Goal: Task Accomplishment & Management: Manage account settings

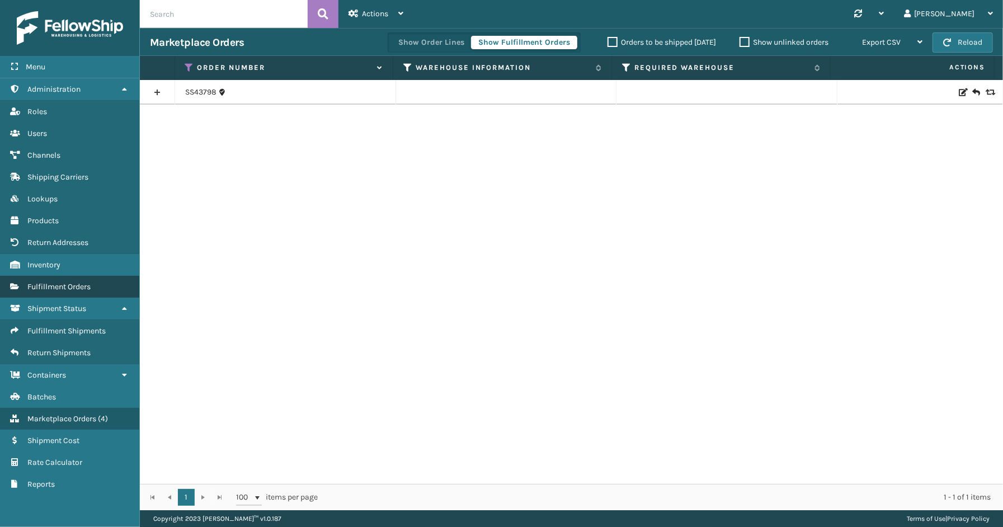
click at [60, 282] on span "Fulfillment Orders" at bounding box center [58, 287] width 63 height 10
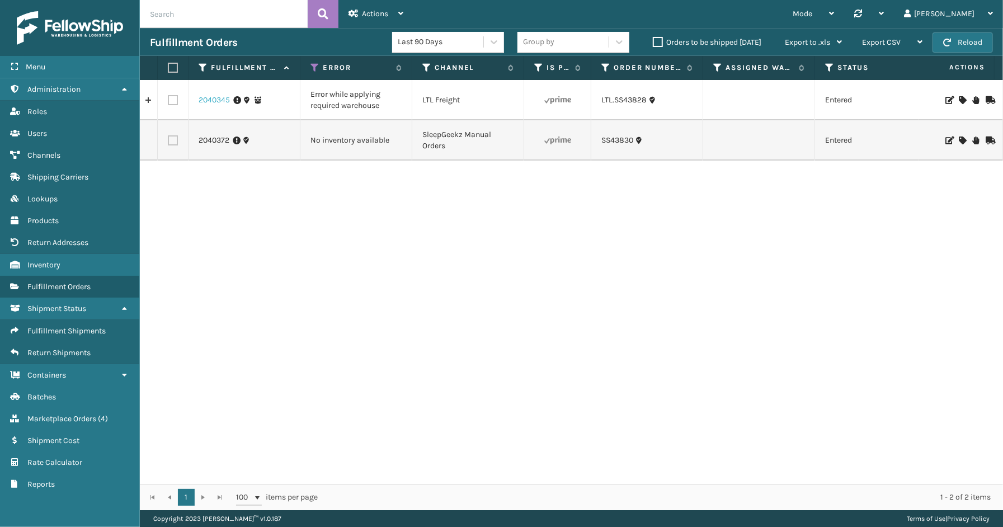
click at [210, 98] on link "2040345" at bounding box center [214, 100] width 31 height 11
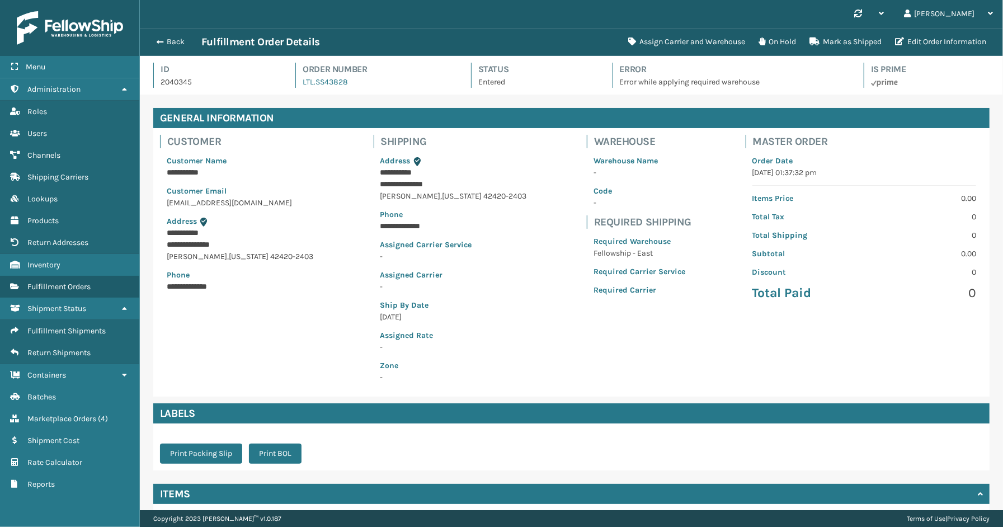
scroll to position [26, 863]
drag, startPoint x: 364, startPoint y: 82, endPoint x: 312, endPoint y: 88, distance: 52.4
click at [312, 88] on div "Id 2040345 Order Number LTL.SS43828 Status Entered Error Error while applying r…" at bounding box center [571, 79] width 836 height 32
copy link "SS43828"
click at [701, 41] on button "Assign Carrier and Warehouse" at bounding box center [686, 42] width 130 height 22
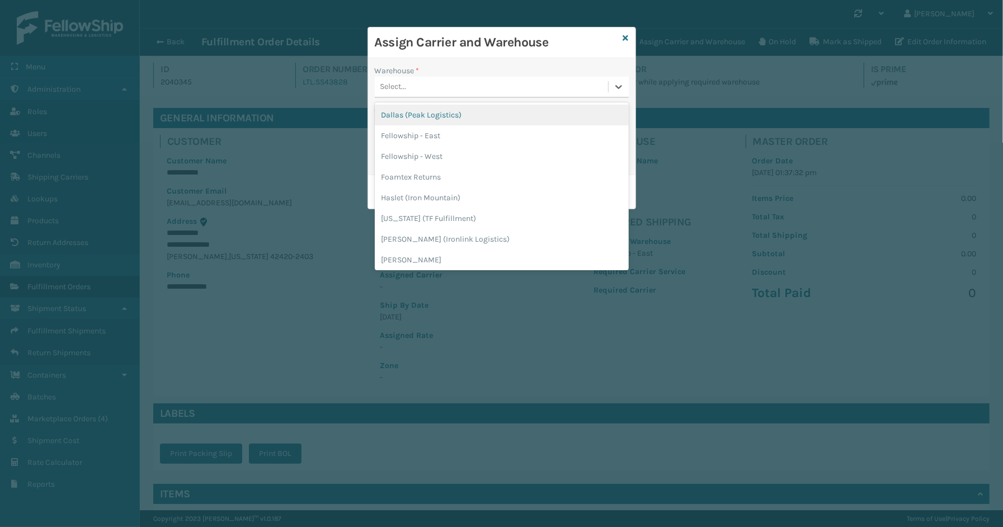
click at [454, 83] on div "Select..." at bounding box center [491, 87] width 233 height 18
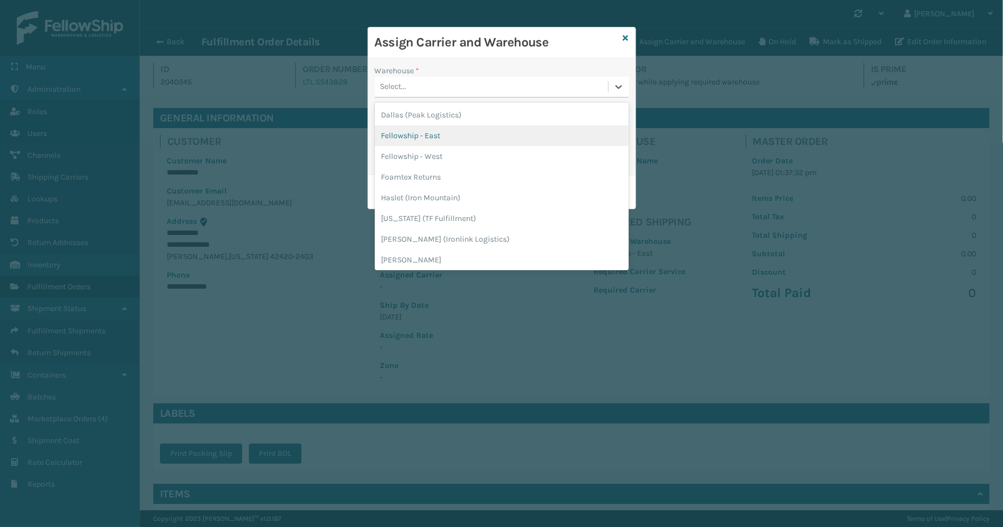
click at [441, 135] on div "Fellowship - East" at bounding box center [502, 135] width 254 height 21
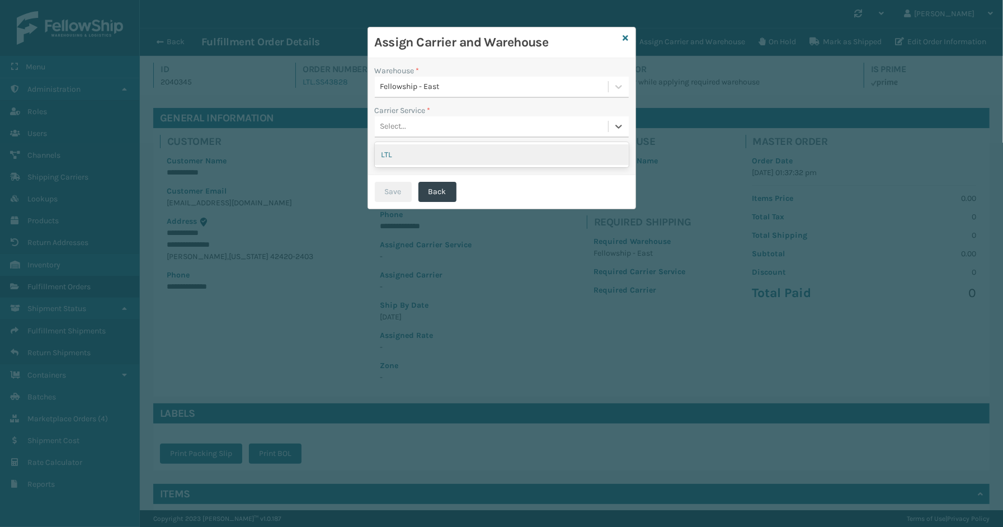
click at [443, 121] on div "Select..." at bounding box center [491, 126] width 233 height 18
click at [417, 147] on div "LTL" at bounding box center [502, 154] width 254 height 21
click at [393, 194] on button "Save" at bounding box center [393, 192] width 37 height 20
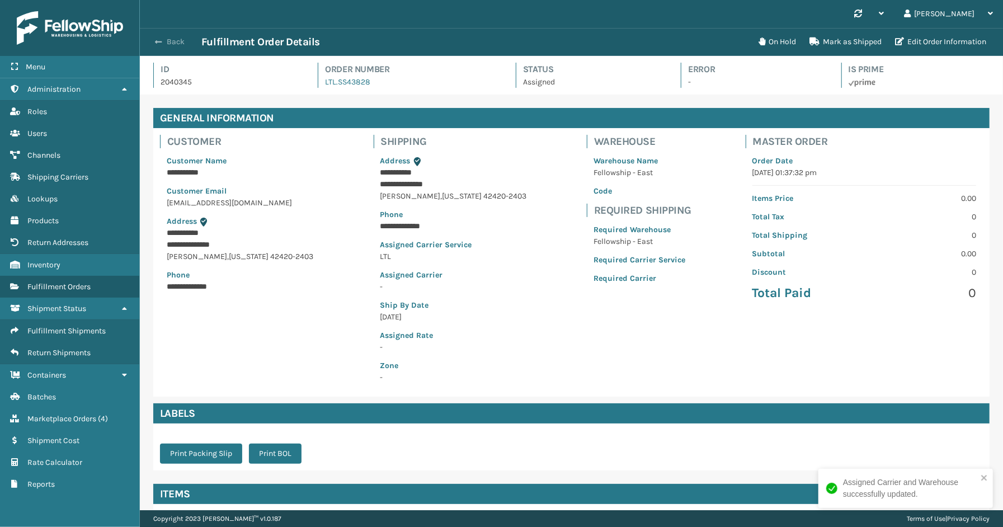
click at [158, 40] on span "button" at bounding box center [158, 42] width 7 height 8
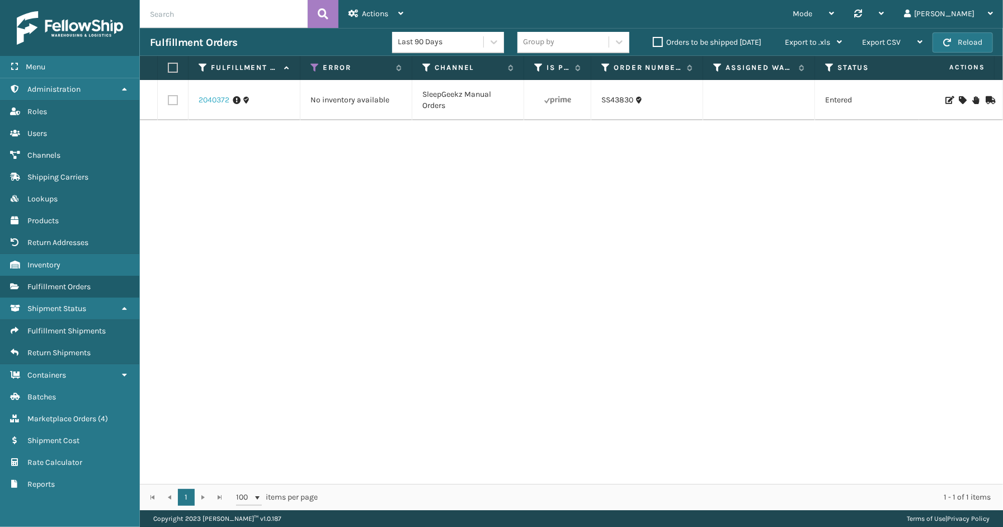
click at [208, 104] on link "2040372" at bounding box center [214, 100] width 31 height 11
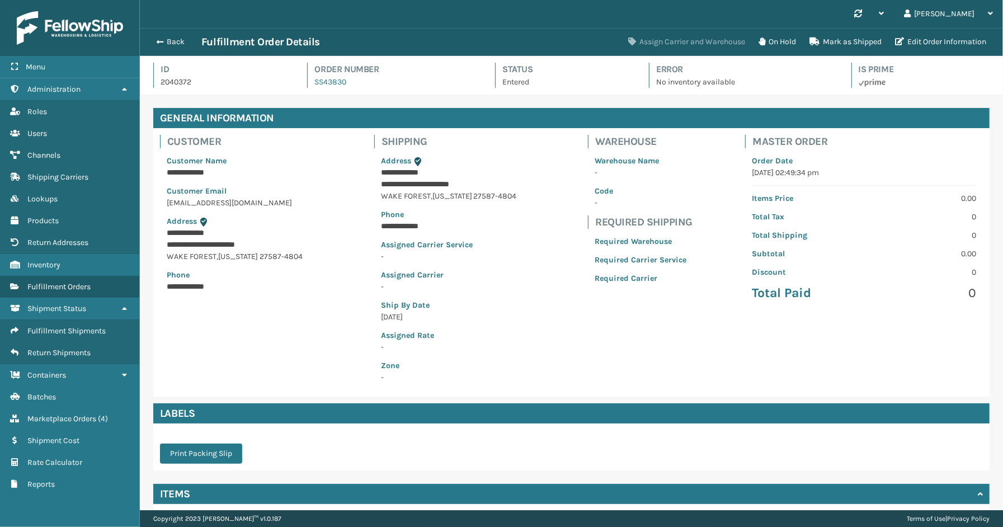
click at [660, 41] on button "Assign Carrier and Warehouse" at bounding box center [686, 42] width 130 height 22
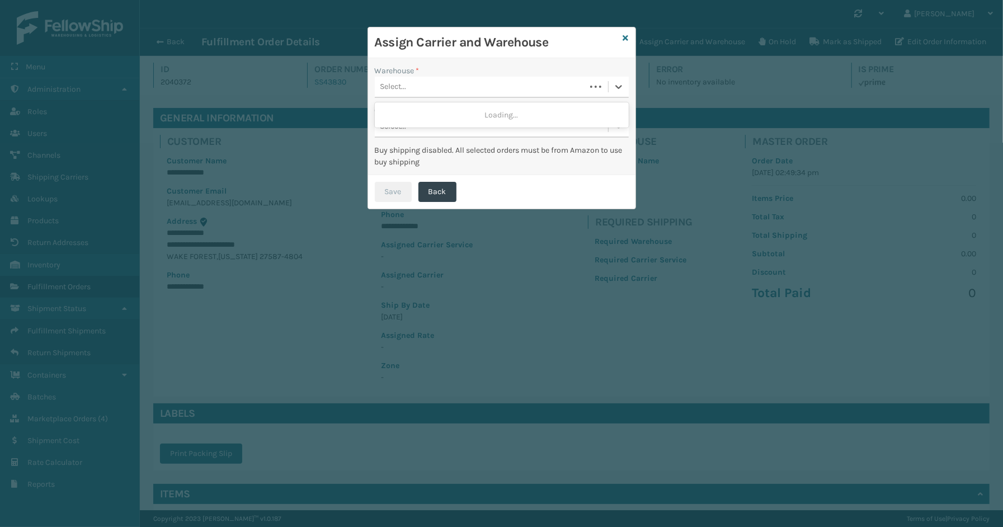
click at [457, 93] on div "Select..." at bounding box center [480, 87] width 211 height 18
click at [454, 117] on div "SleepGeekz Warehouse" at bounding box center [502, 115] width 254 height 21
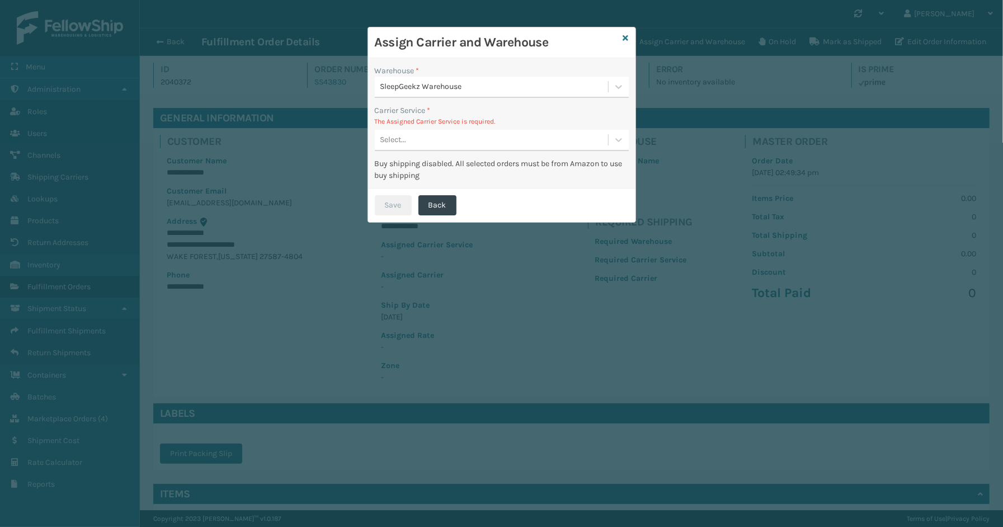
click at [409, 140] on div "Select..." at bounding box center [491, 140] width 233 height 18
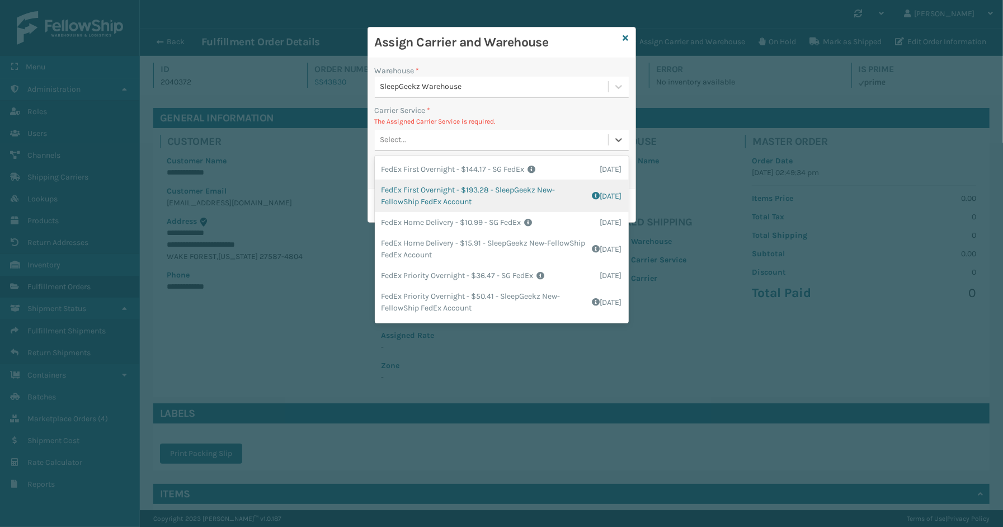
scroll to position [186, 0]
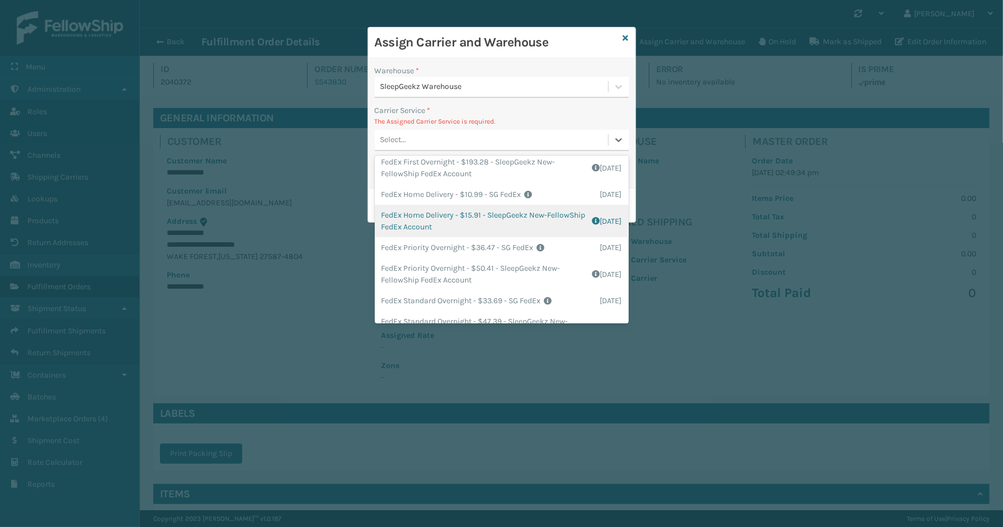
click at [435, 213] on div "FedEx Home Delivery - $15.91 - SleepGeekz New-FellowShip FedEx Account Shipping…" at bounding box center [502, 221] width 254 height 32
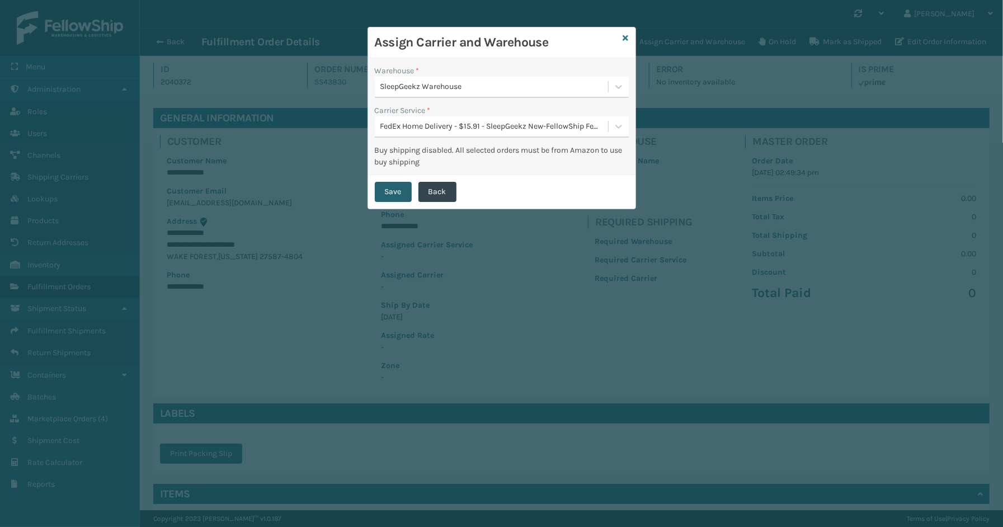
click at [383, 198] on button "Save" at bounding box center [393, 192] width 37 height 20
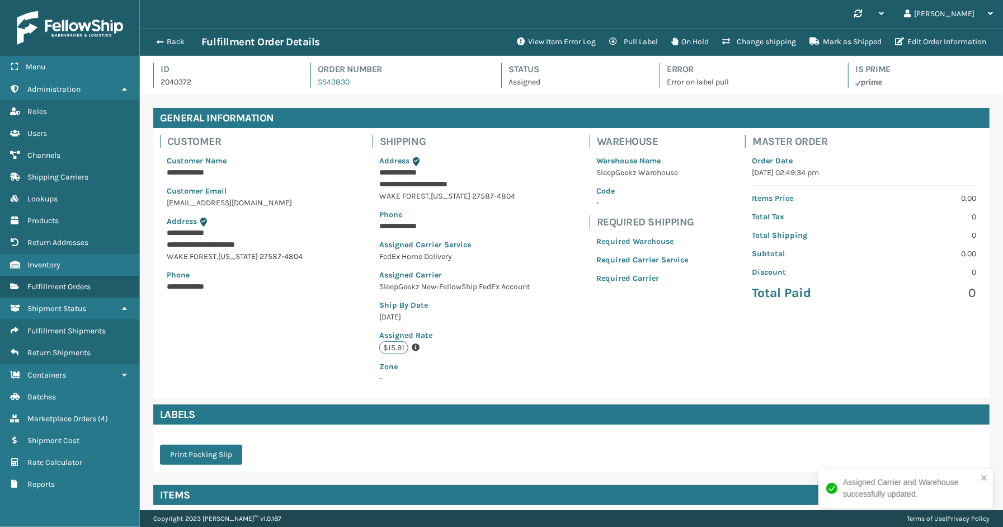
scroll to position [26, 863]
click at [169, 43] on button "Back" at bounding box center [175, 42] width 51 height 10
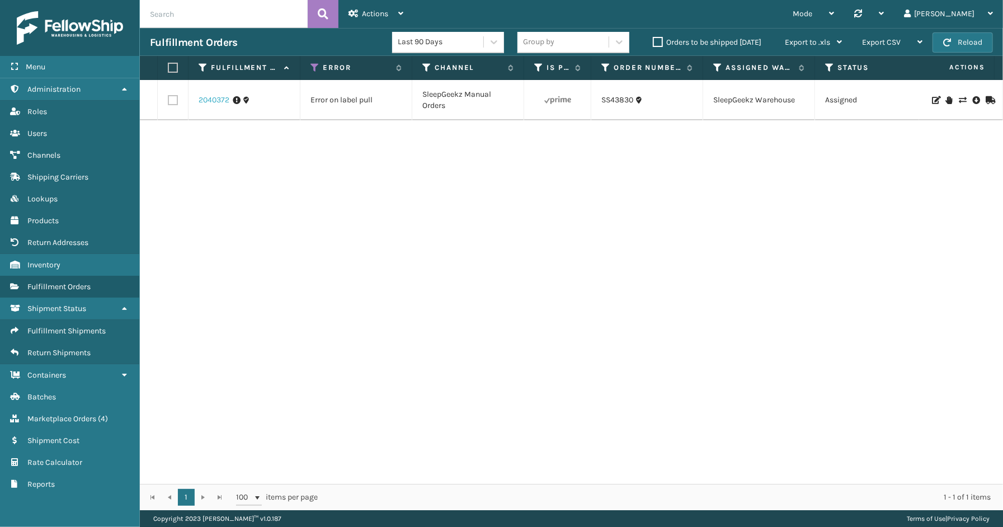
click at [207, 99] on link "2040372" at bounding box center [214, 100] width 31 height 11
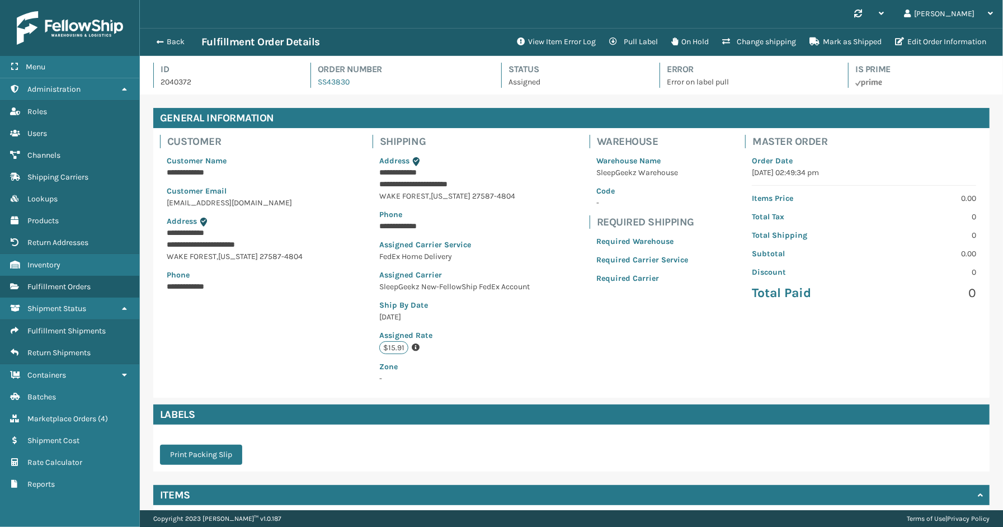
scroll to position [26, 863]
click at [558, 44] on button "View Item Error Log" at bounding box center [556, 42] width 92 height 22
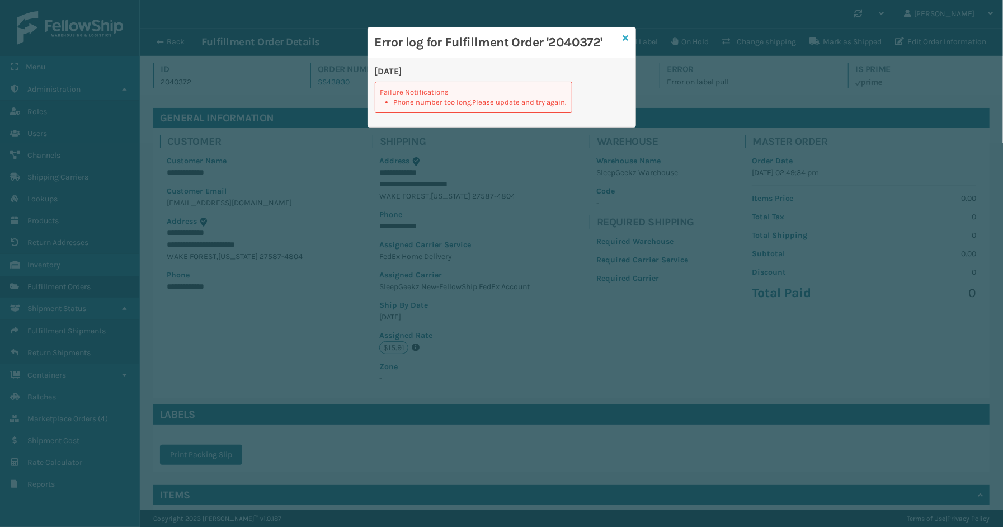
click at [625, 36] on icon at bounding box center [626, 38] width 6 height 8
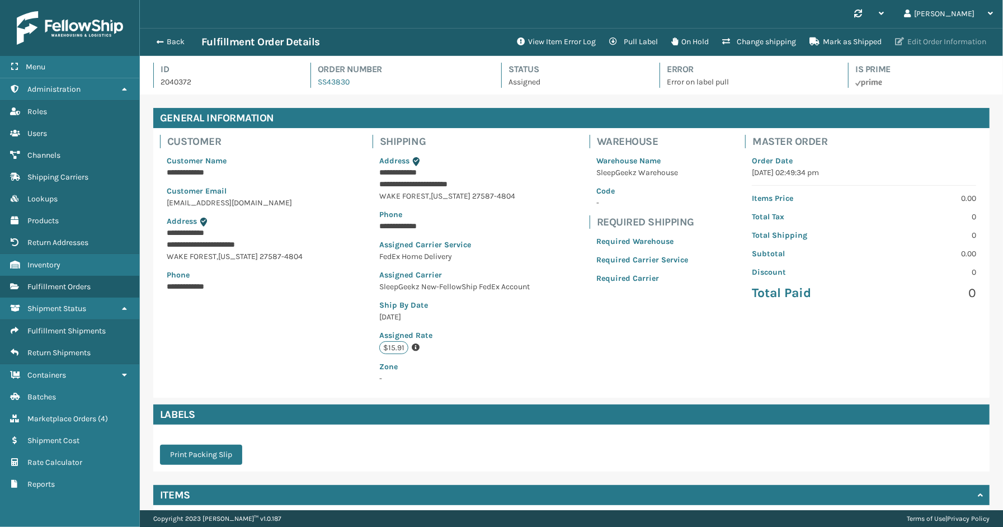
click at [926, 44] on button "Edit Order Information" at bounding box center [940, 42] width 105 height 22
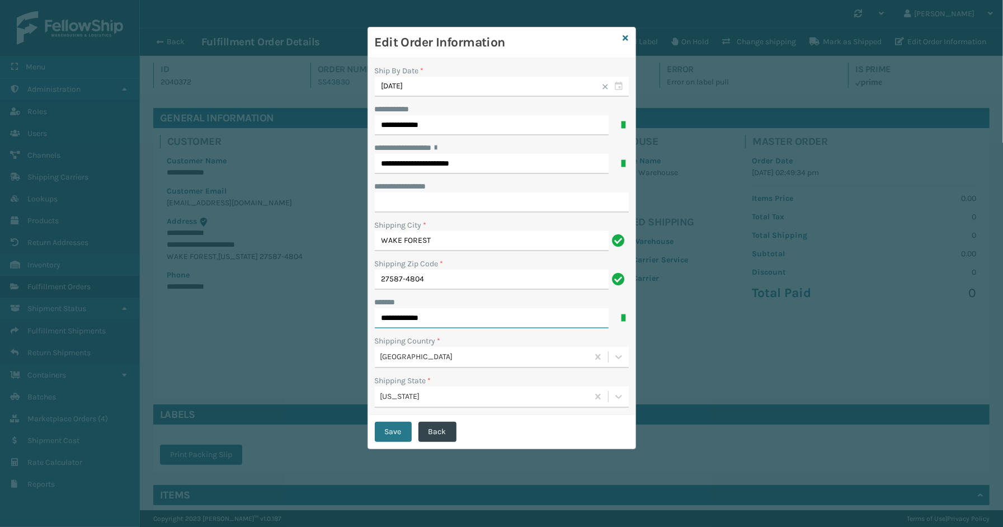
drag, startPoint x: 385, startPoint y: 319, endPoint x: 370, endPoint y: 319, distance: 15.1
click at [370, 319] on div "**********" at bounding box center [501, 236] width 267 height 357
click at [388, 317] on input "**********" at bounding box center [492, 318] width 234 height 20
type input "**********"
click at [383, 441] on button "Save" at bounding box center [393, 432] width 37 height 20
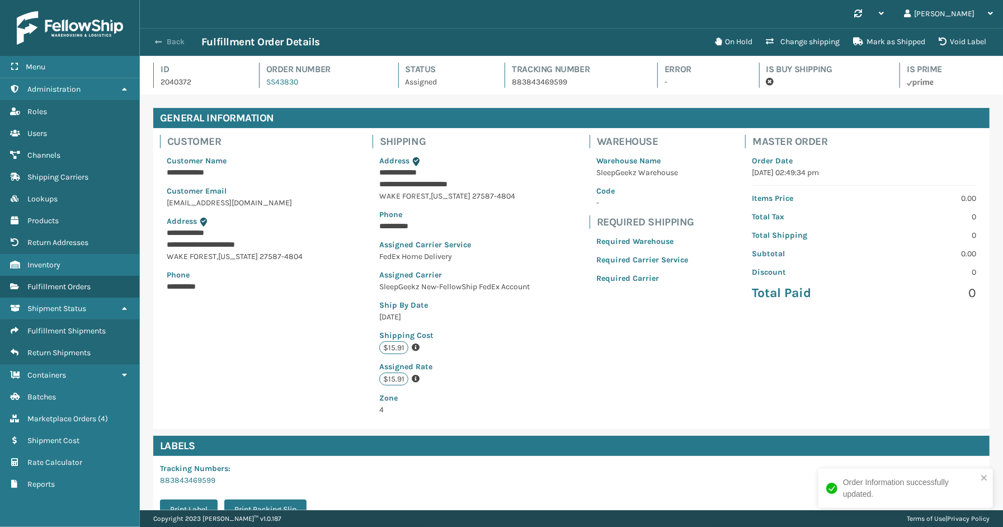
click at [183, 45] on button "Back" at bounding box center [175, 42] width 51 height 10
click at [181, 42] on button "Back" at bounding box center [175, 42] width 51 height 10
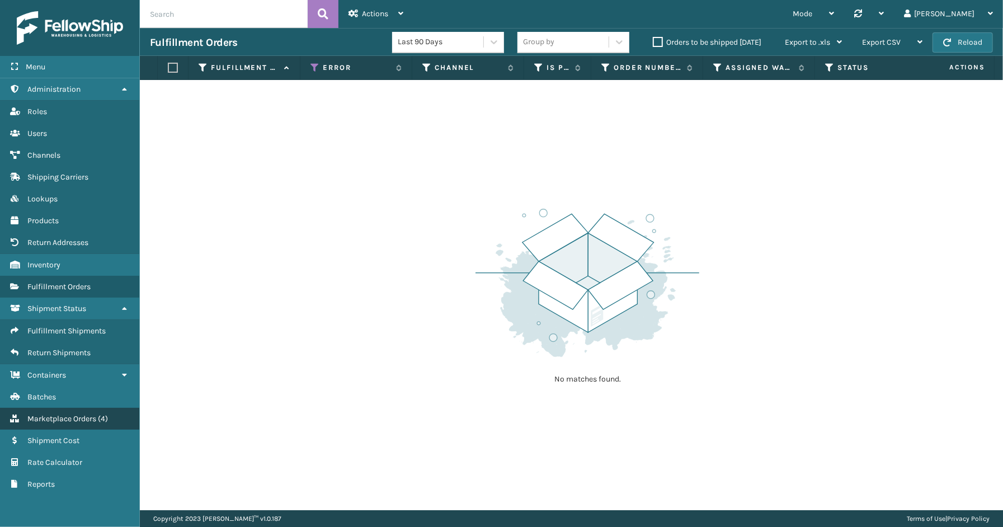
click at [76, 414] on span "Marketplace Orders" at bounding box center [61, 419] width 69 height 10
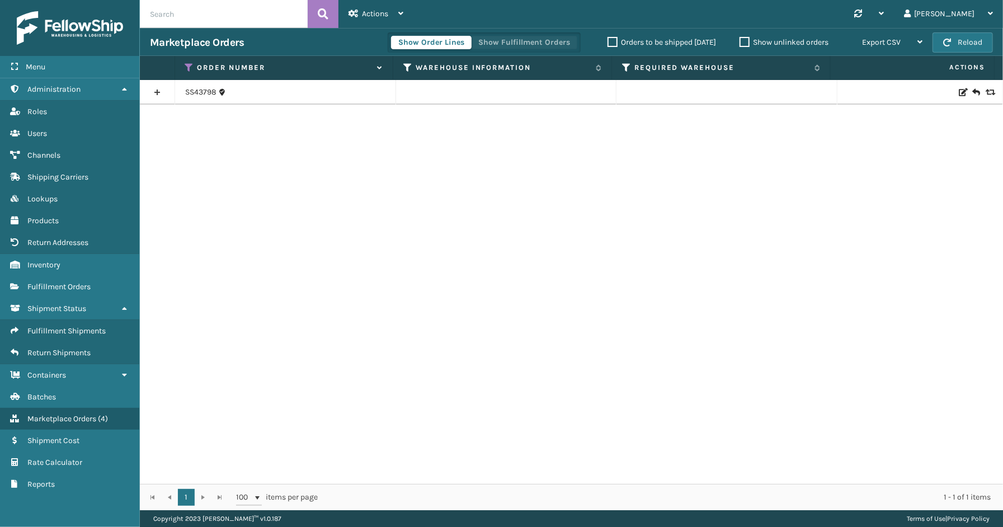
click at [532, 37] on button "Show Fulfillment Orders" at bounding box center [524, 42] width 106 height 13
click at [158, 92] on link at bounding box center [157, 92] width 35 height 18
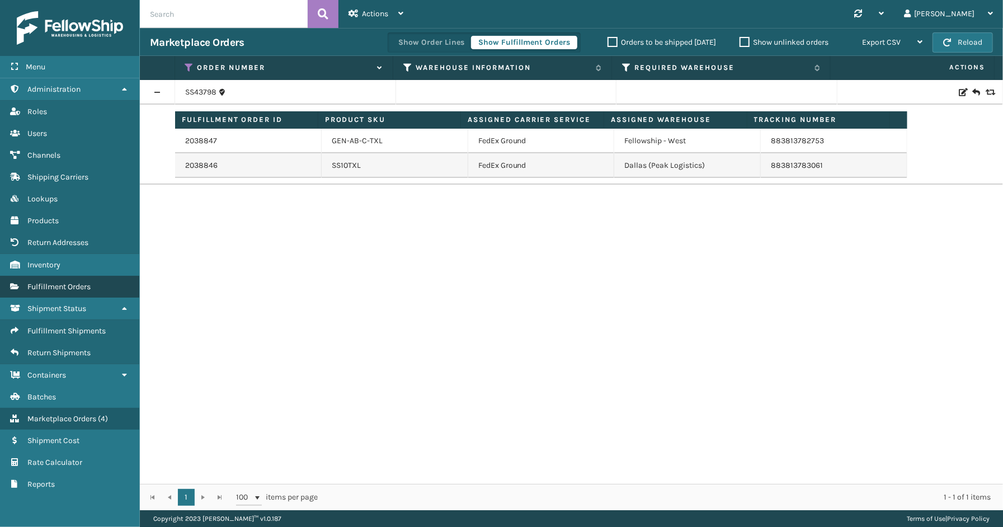
click at [69, 276] on link "Fulfillment Orders" at bounding box center [69, 287] width 139 height 22
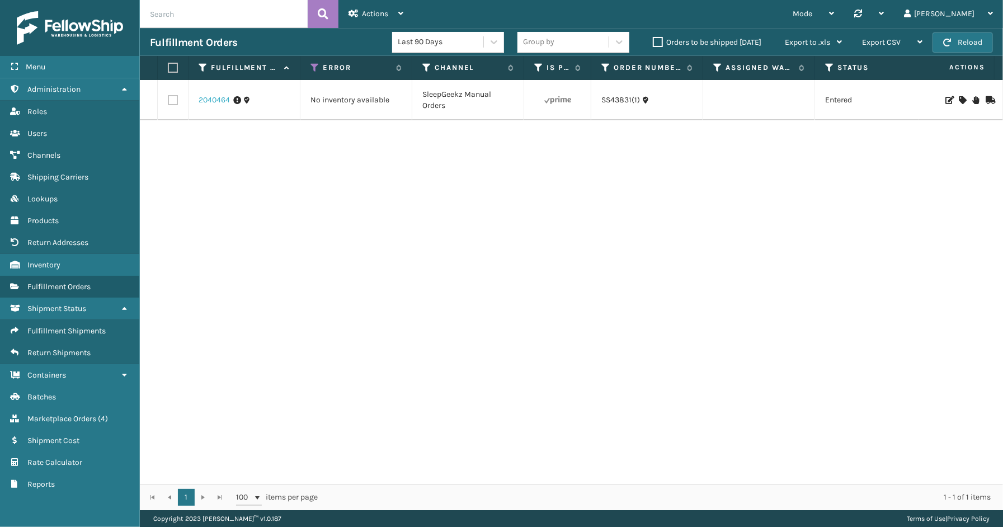
click at [220, 102] on link "2040464" at bounding box center [214, 100] width 31 height 11
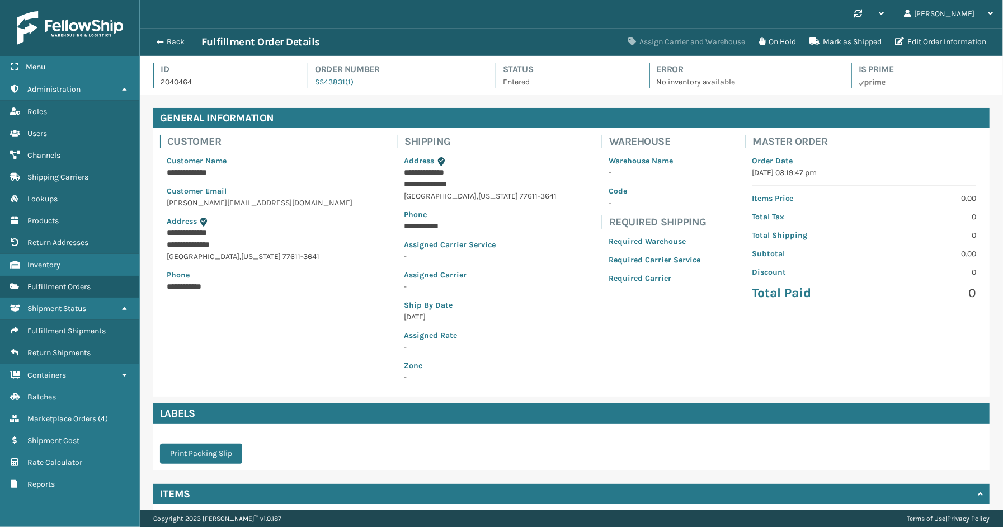
click at [708, 40] on button "Assign Carrier and Warehouse" at bounding box center [686, 42] width 130 height 22
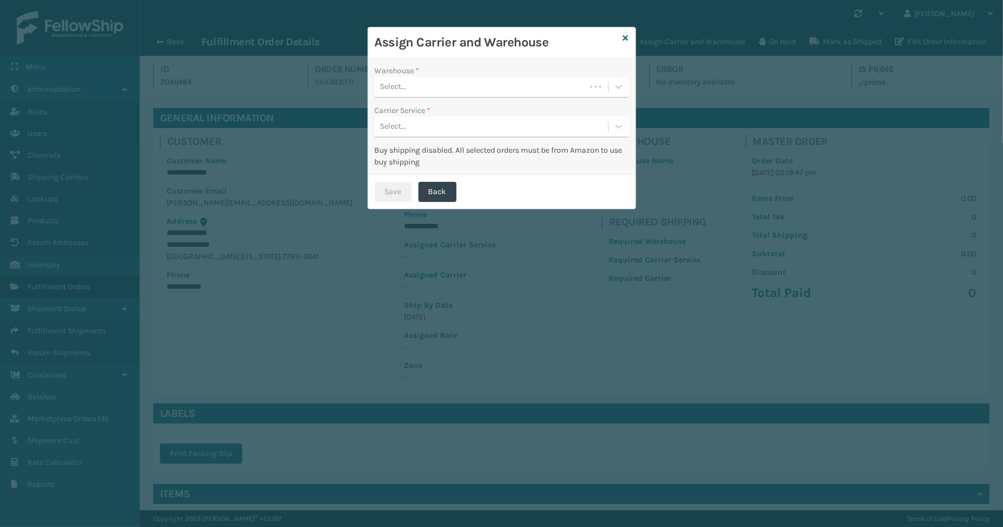
click at [454, 86] on div "Select..." at bounding box center [480, 87] width 211 height 18
click at [427, 137] on div "SleepGeekz Warehouse" at bounding box center [502, 135] width 254 height 21
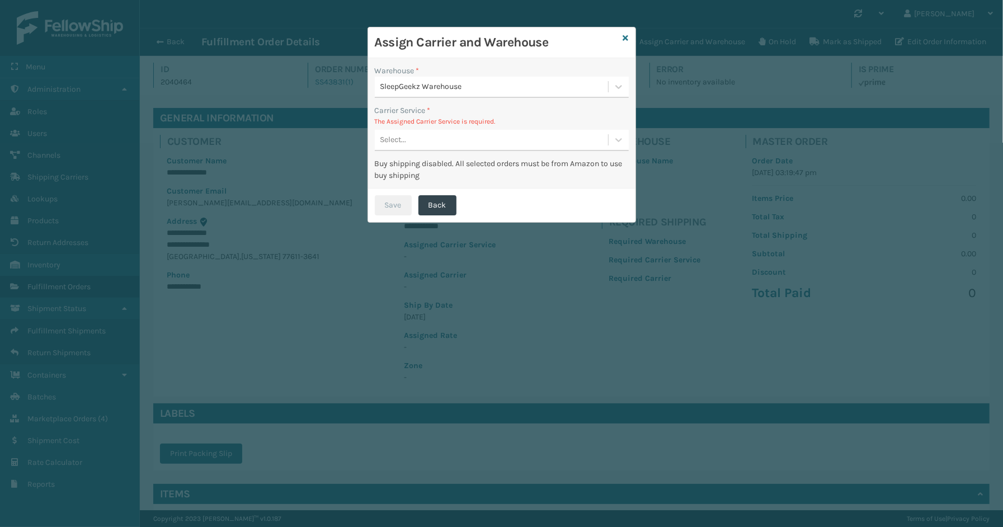
click at [442, 137] on div "Select..." at bounding box center [491, 140] width 233 height 18
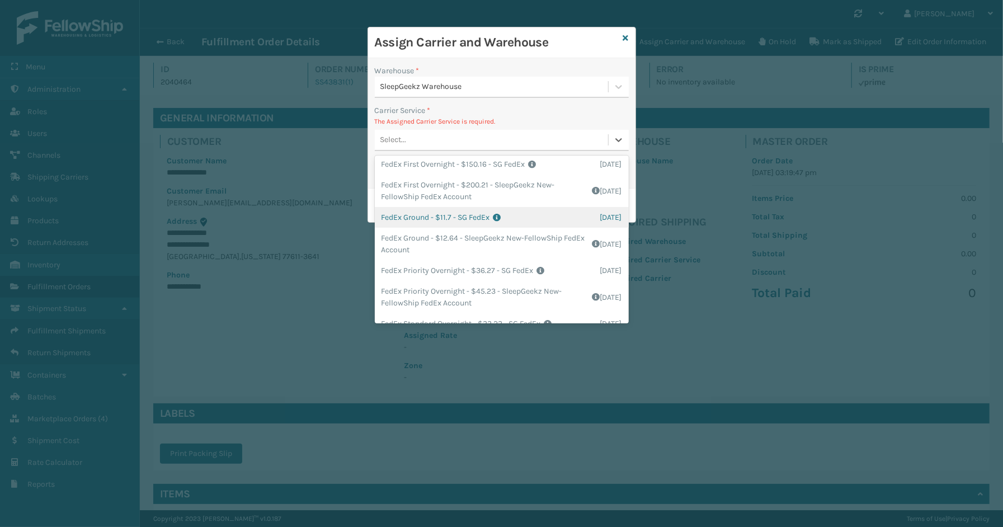
scroll to position [146, 0]
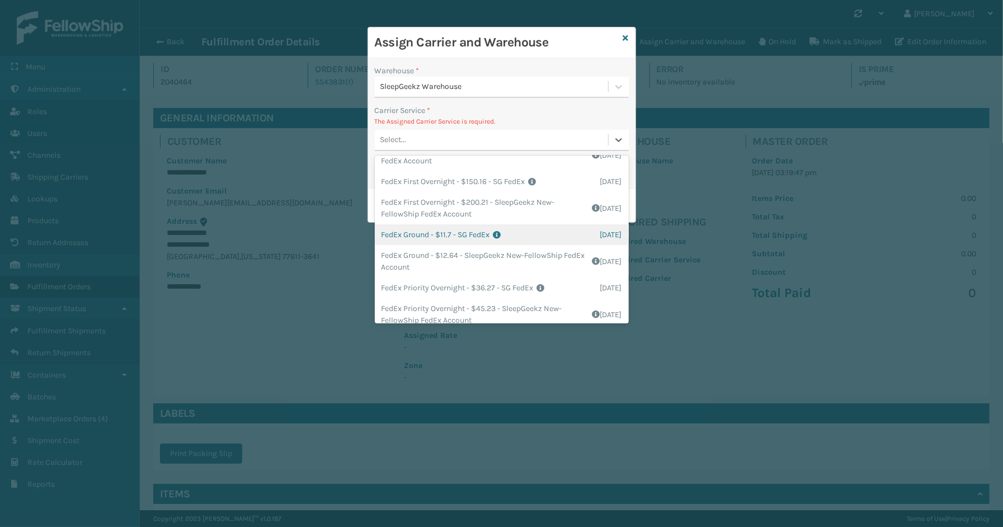
click at [463, 235] on div "FedEx Ground - $11.7 - SG FedEx Shipping Cost $11.7 Surplus Cost $0 Total $11.7…" at bounding box center [502, 234] width 254 height 21
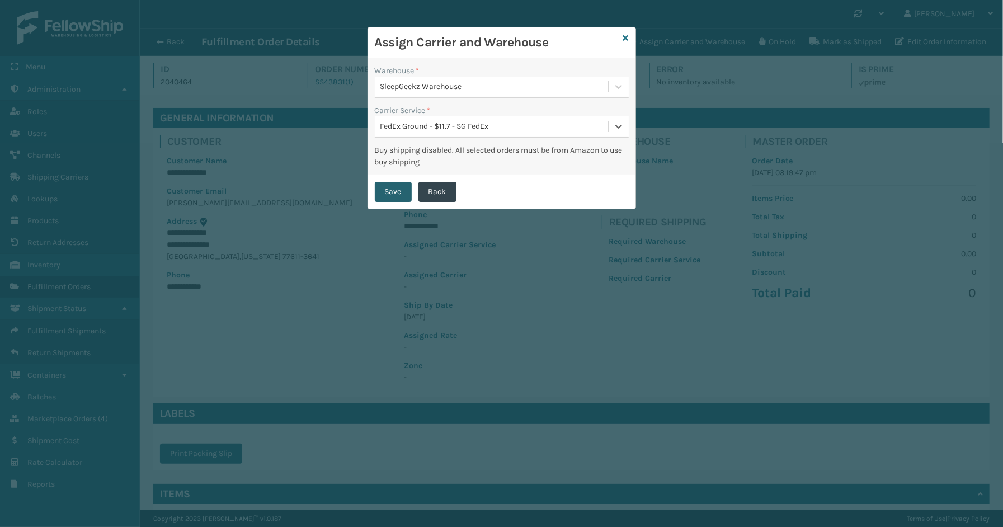
click at [389, 191] on button "Save" at bounding box center [393, 192] width 37 height 20
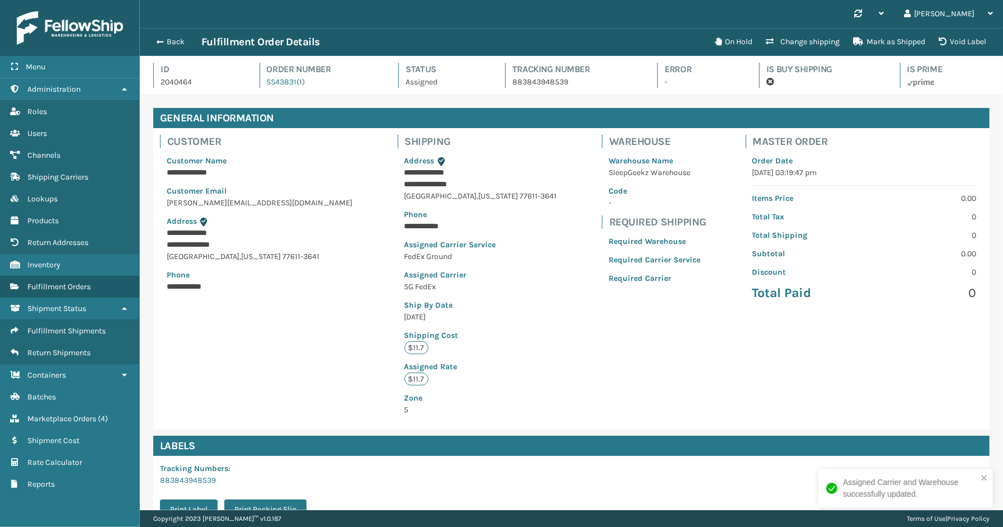
scroll to position [26, 863]
click at [172, 45] on button "Back" at bounding box center [175, 42] width 51 height 10
